Goal: Information Seeking & Learning: Learn about a topic

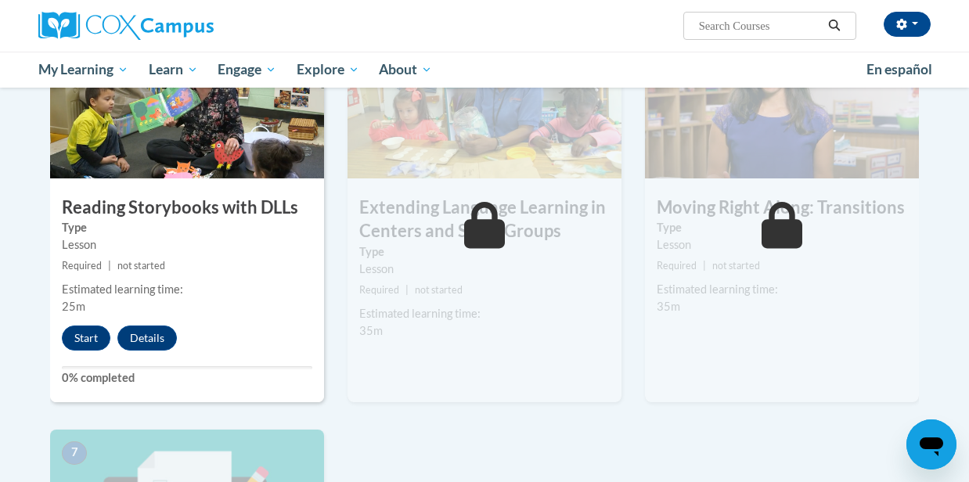
scroll to position [889, 0]
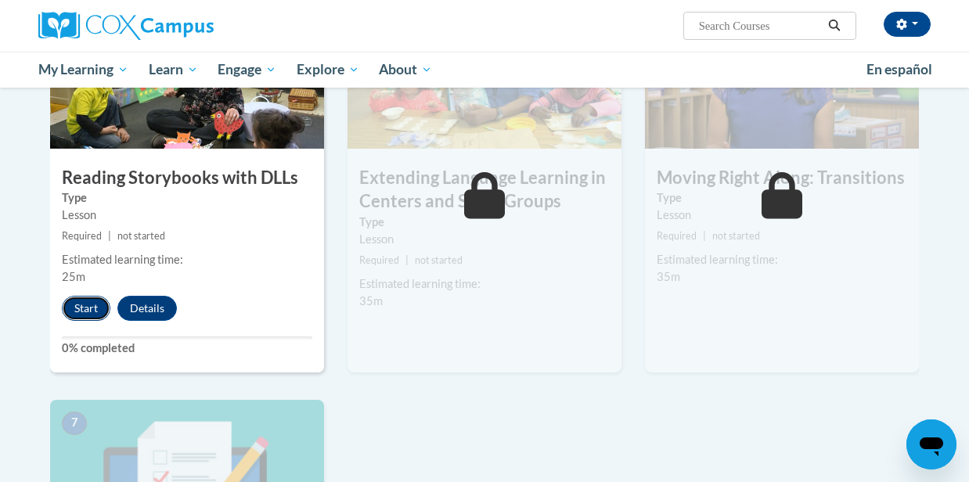
click at [92, 309] on button "Start" at bounding box center [86, 308] width 49 height 25
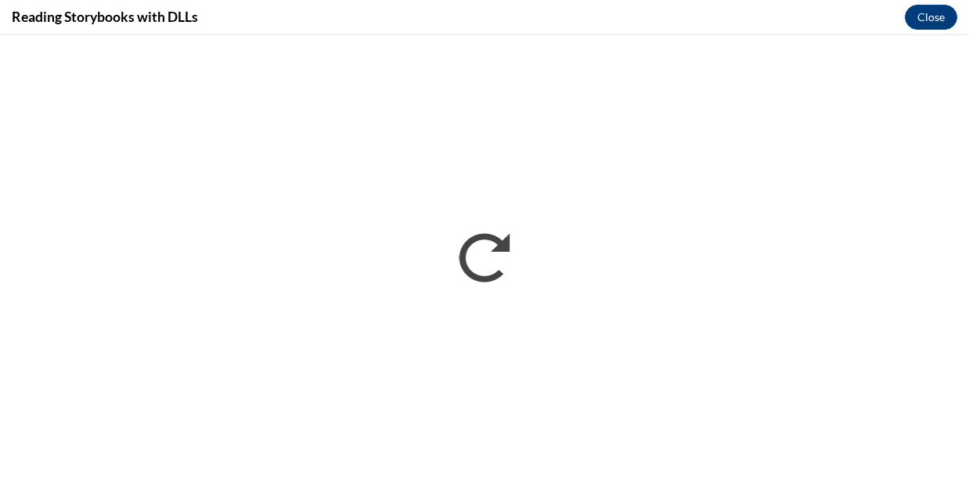
scroll to position [0, 0]
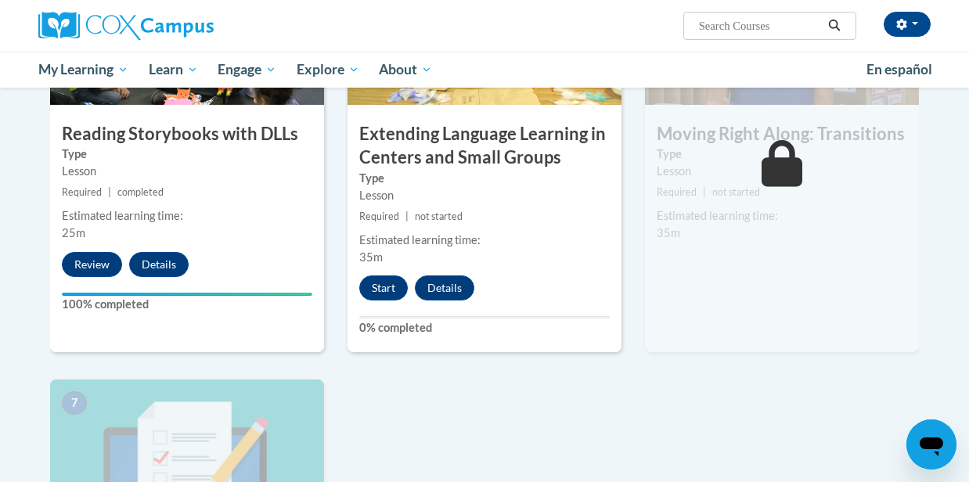
scroll to position [930, 0]
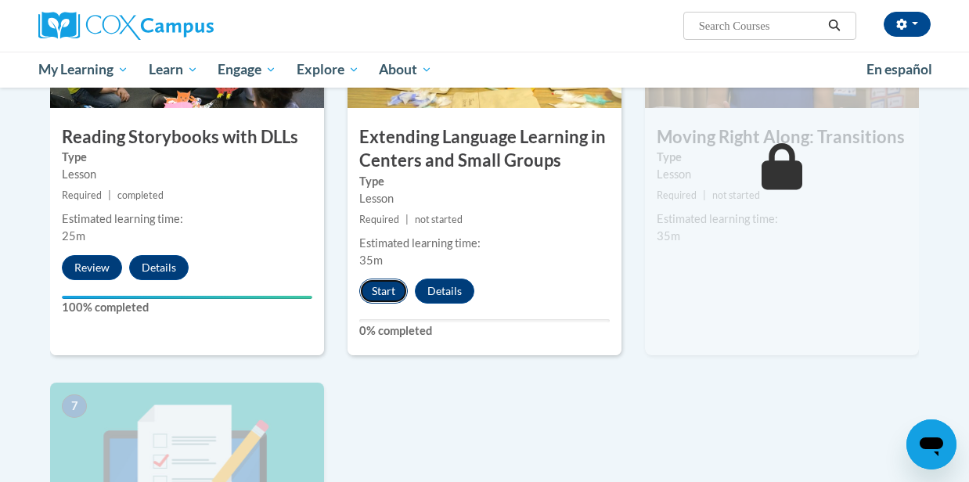
click at [394, 295] on button "Start" at bounding box center [383, 291] width 49 height 25
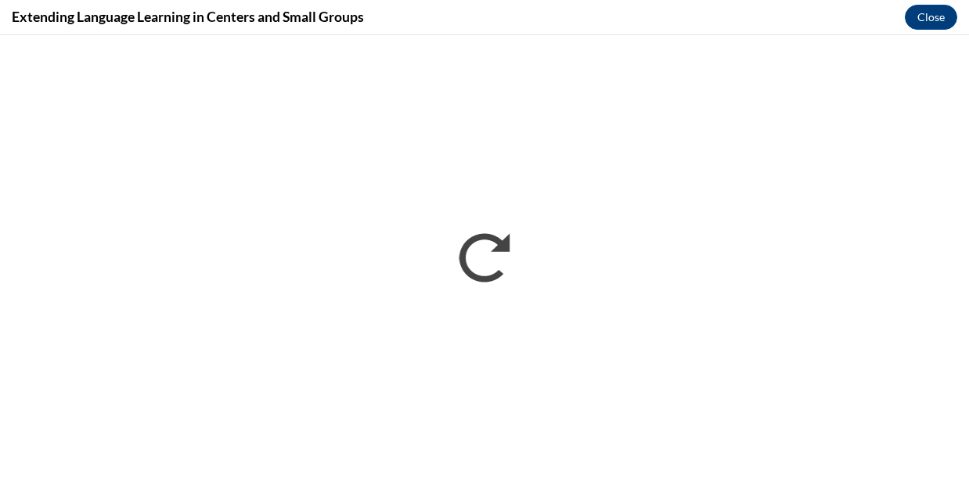
scroll to position [0, 0]
